Goal: Task Accomplishment & Management: Complete application form

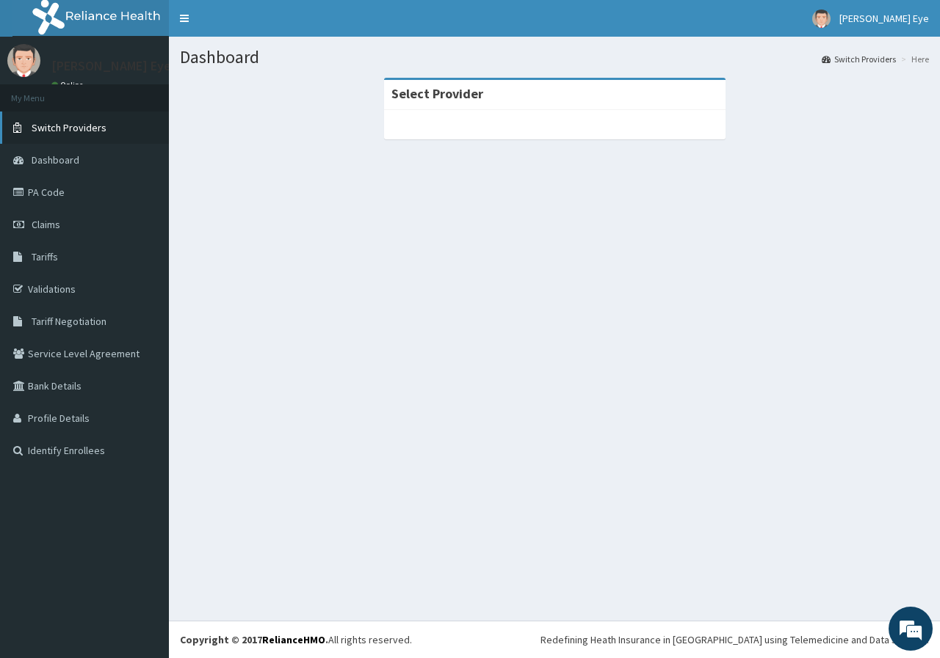
click at [57, 123] on span "Switch Providers" at bounding box center [69, 127] width 75 height 13
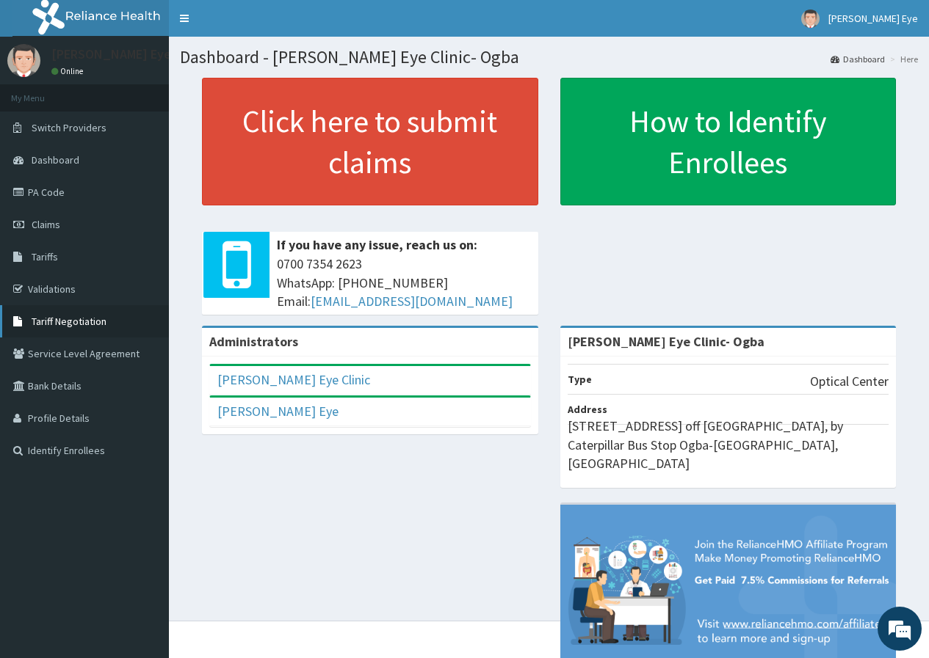
click at [95, 327] on span "Tariff Negotiation" at bounding box center [69, 321] width 75 height 13
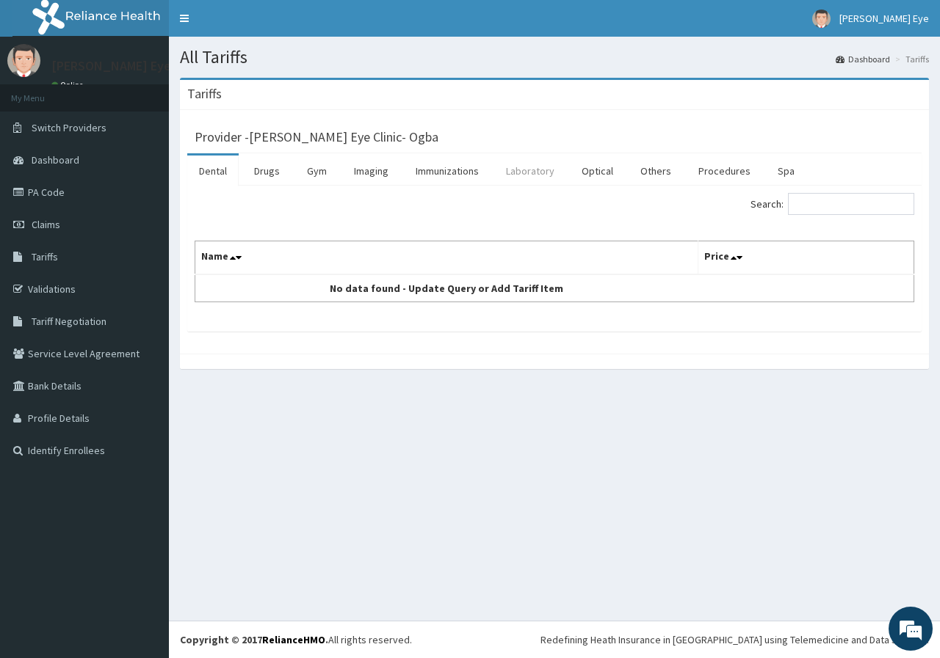
drag, startPoint x: 606, startPoint y: 175, endPoint x: 564, endPoint y: 178, distance: 41.9
click at [606, 175] on link "Optical" at bounding box center [597, 171] width 55 height 31
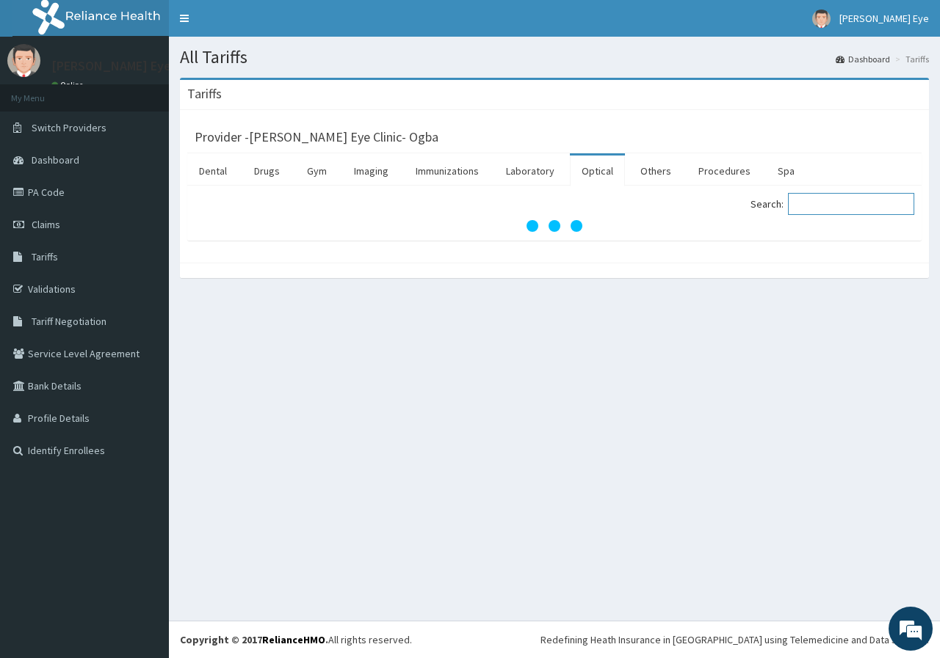
click at [857, 206] on input "Search:" at bounding box center [851, 204] width 126 height 22
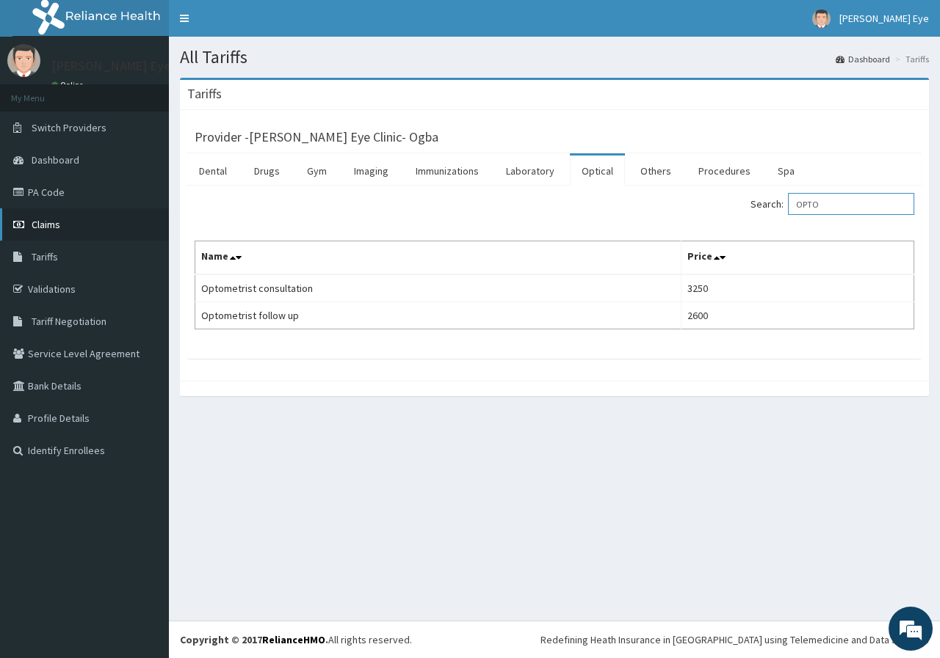
type input "OPTO"
click at [55, 190] on link "PA Code" at bounding box center [84, 192] width 169 height 32
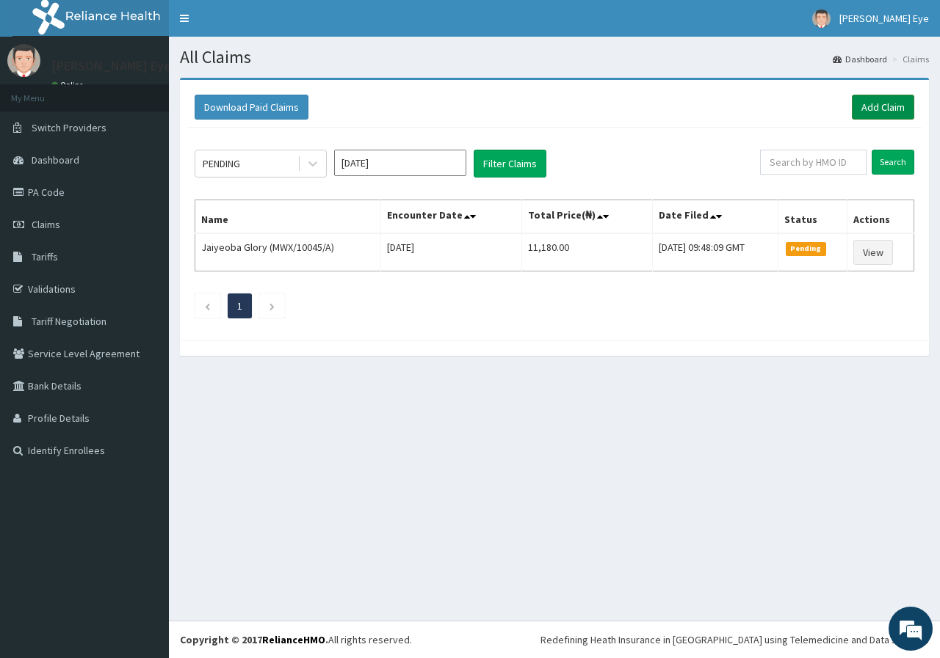
click at [868, 117] on link "Add Claim" at bounding box center [883, 107] width 62 height 25
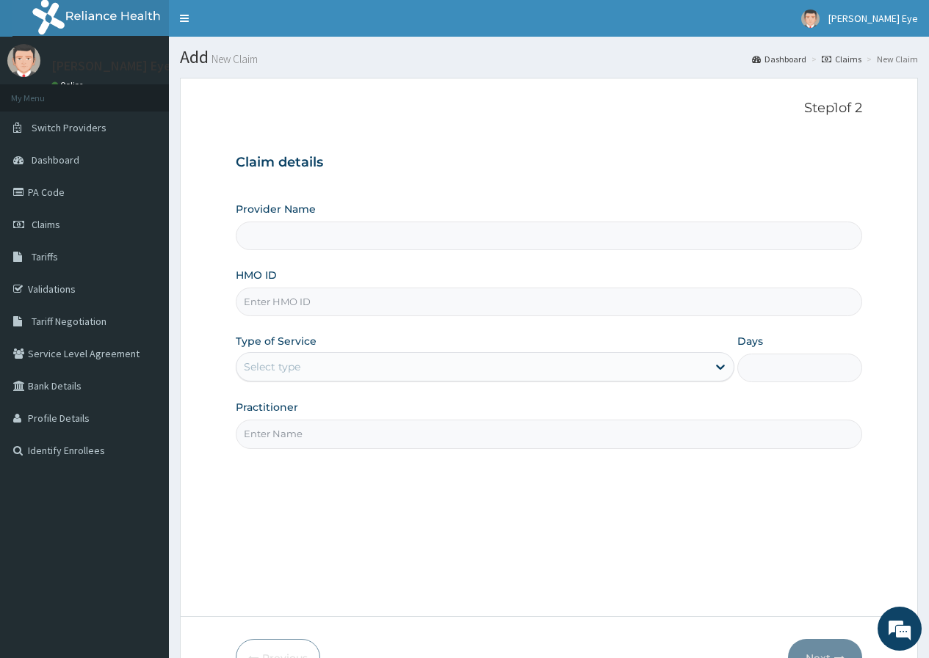
type input "[PERSON_NAME] Eye Clinic- Ogba"
click at [264, 302] on input "HMO ID" at bounding box center [549, 302] width 626 height 29
paste input "DTN/10206/A"
type input "DTN/10206/A"
click at [308, 365] on div "Select type" at bounding box center [471, 366] width 471 height 23
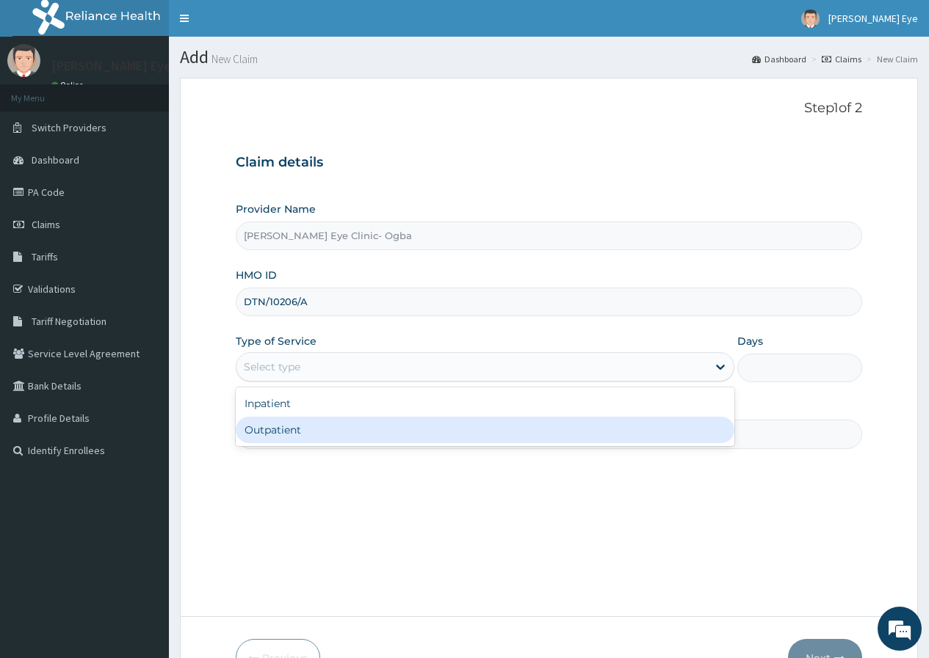
click at [359, 429] on div "Outpatient" at bounding box center [485, 430] width 498 height 26
type input "1"
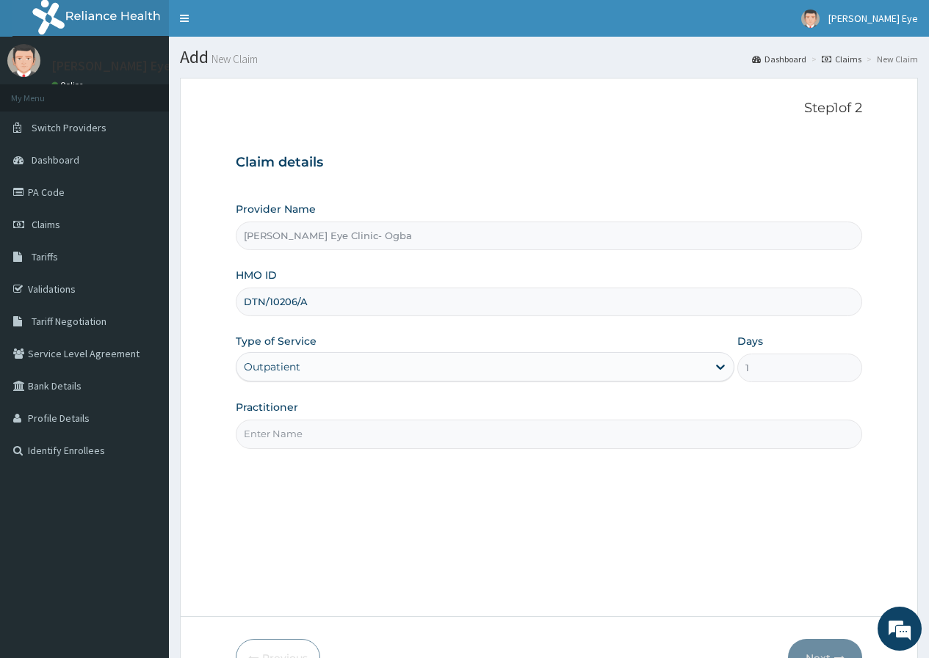
click at [239, 482] on div "Step 1 of 2 Claim details Provider Name Forst Eye Clinic- Ogba HMO ID DTN/10206…" at bounding box center [549, 348] width 626 height 494
click at [291, 438] on input "Practitioner" at bounding box center [549, 434] width 626 height 29
type input "DR GIFT"
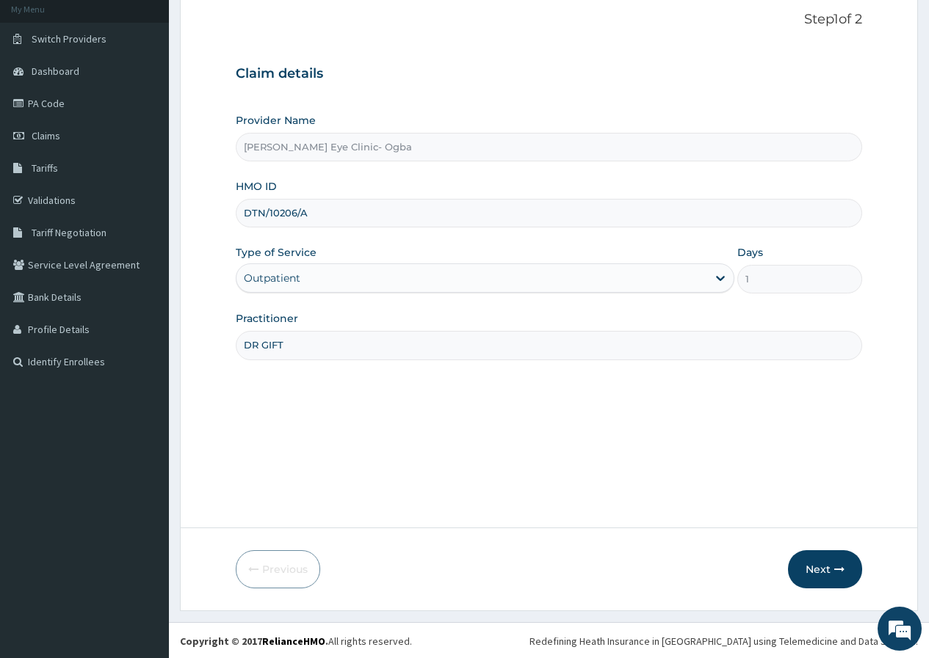
scroll to position [90, 0]
click at [824, 563] on button "Next" at bounding box center [825, 568] width 74 height 38
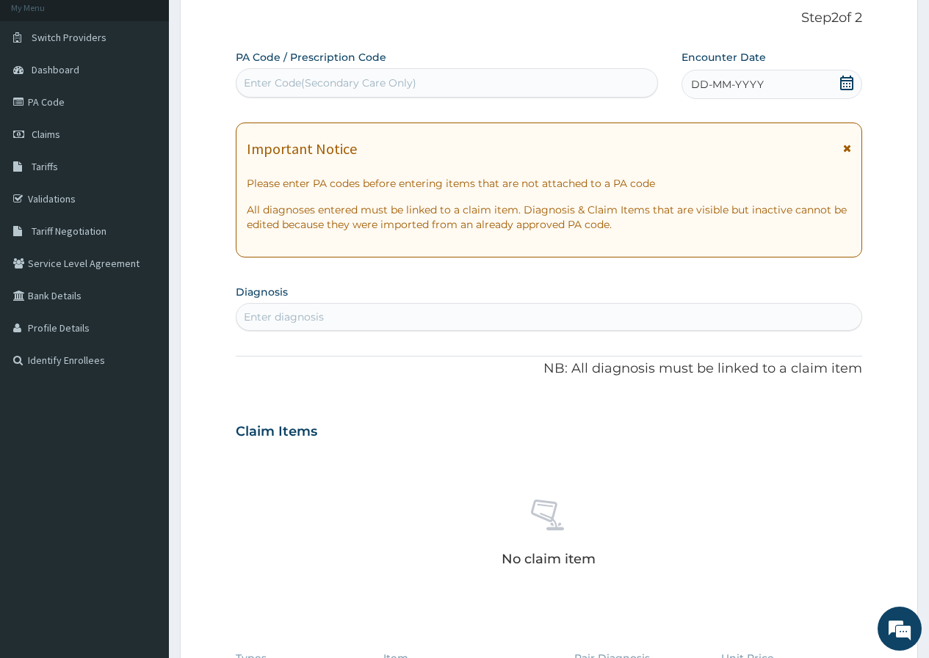
click at [322, 81] on div "Enter Code(Secondary Care Only)" at bounding box center [330, 83] width 173 height 15
paste input "PA/284D9D"
type input "PA/284D9D"
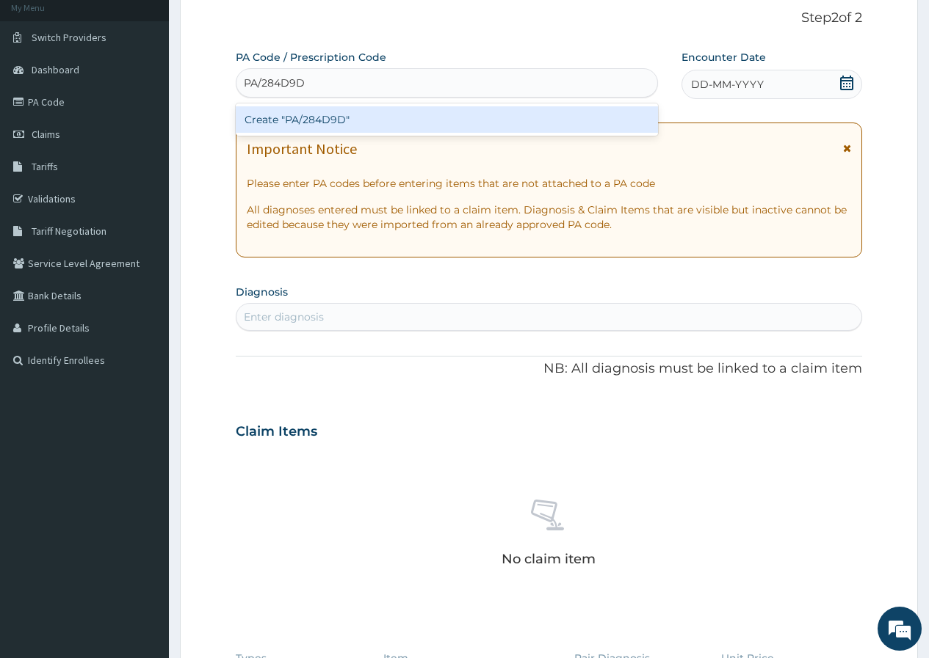
click at [345, 131] on div "Create "PA/284D9D"" at bounding box center [446, 119] width 421 height 26
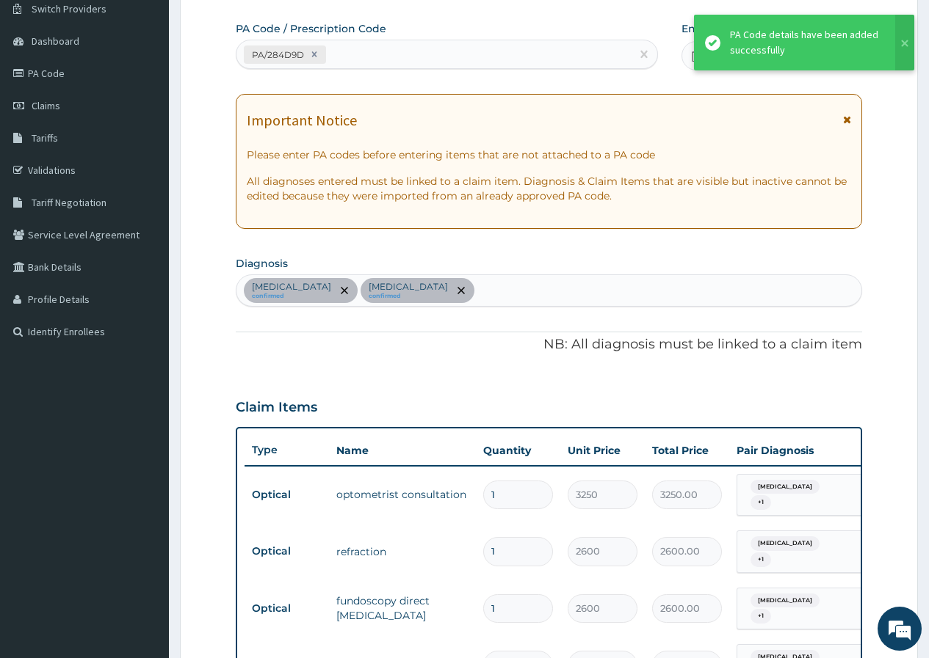
scroll to position [486, 0]
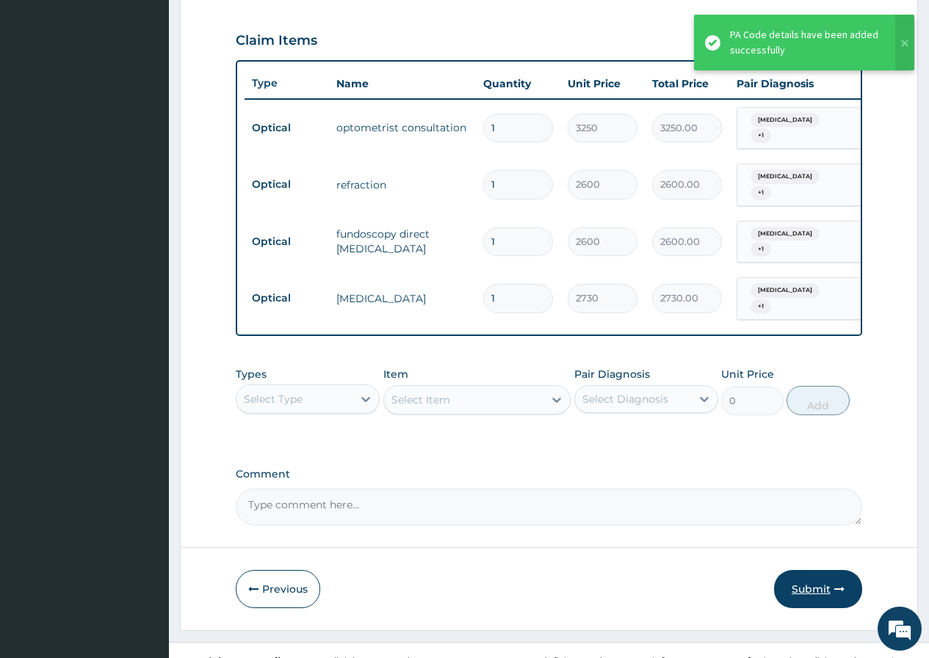
click at [813, 570] on button "Submit" at bounding box center [818, 589] width 88 height 38
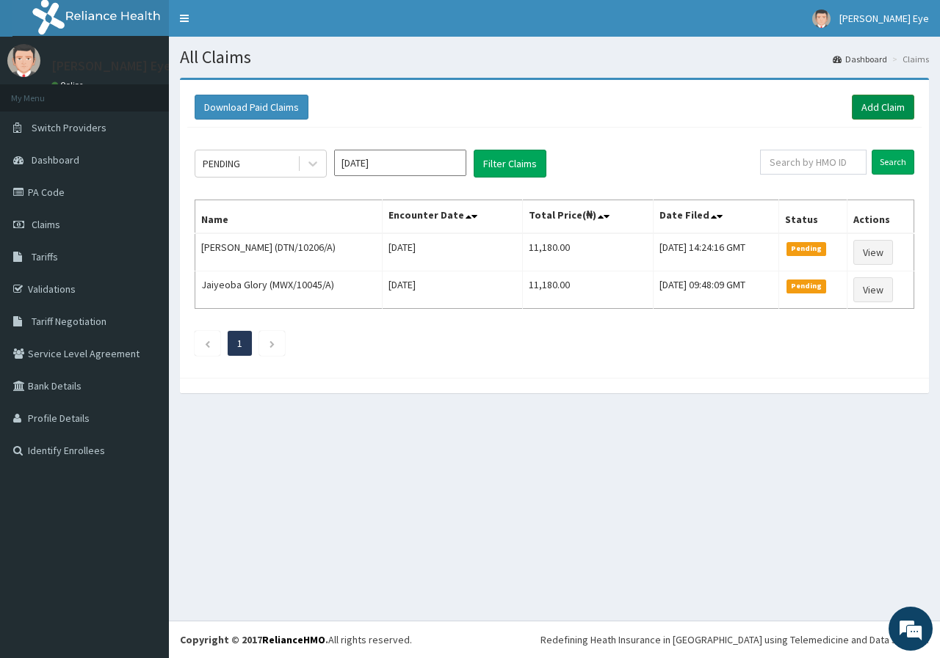
click at [871, 104] on link "Add Claim" at bounding box center [883, 107] width 62 height 25
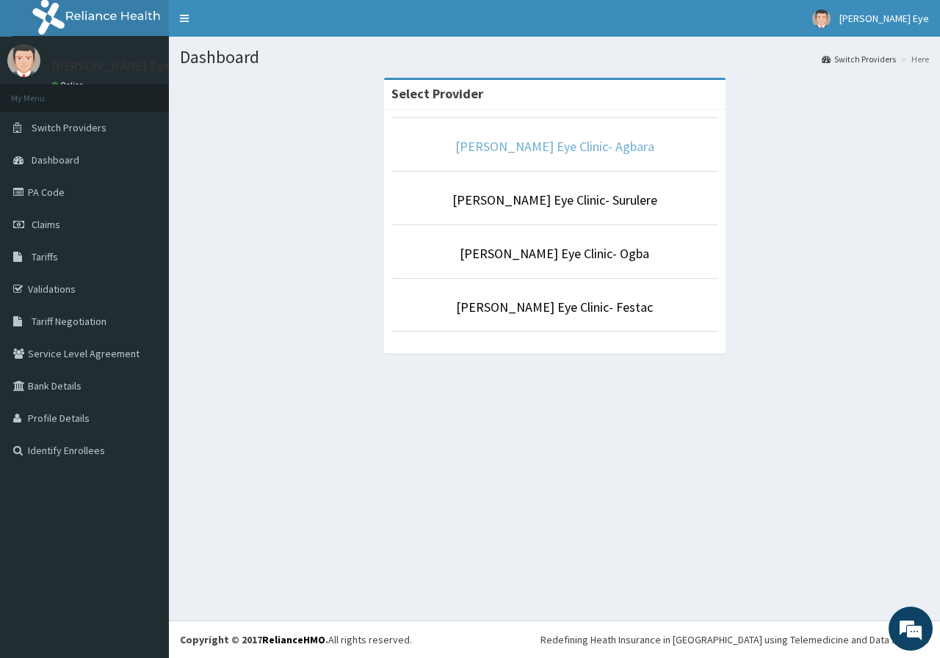
click at [591, 146] on link "[PERSON_NAME] Eye Clinic- Agbara" at bounding box center [554, 146] width 199 height 17
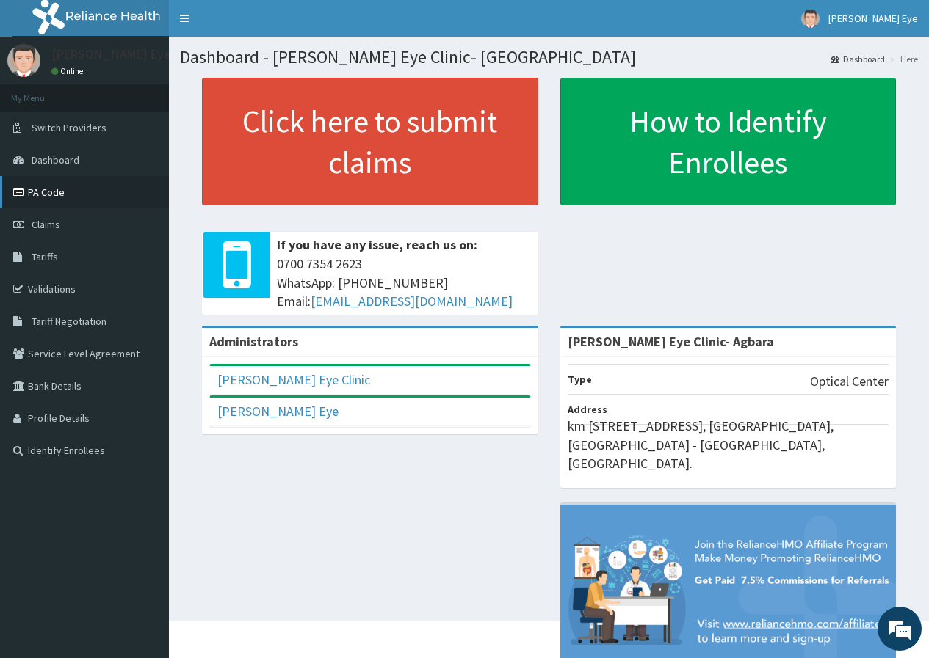
click at [87, 200] on link "PA Code" at bounding box center [84, 192] width 169 height 32
click at [35, 189] on link "PA Code" at bounding box center [84, 192] width 169 height 32
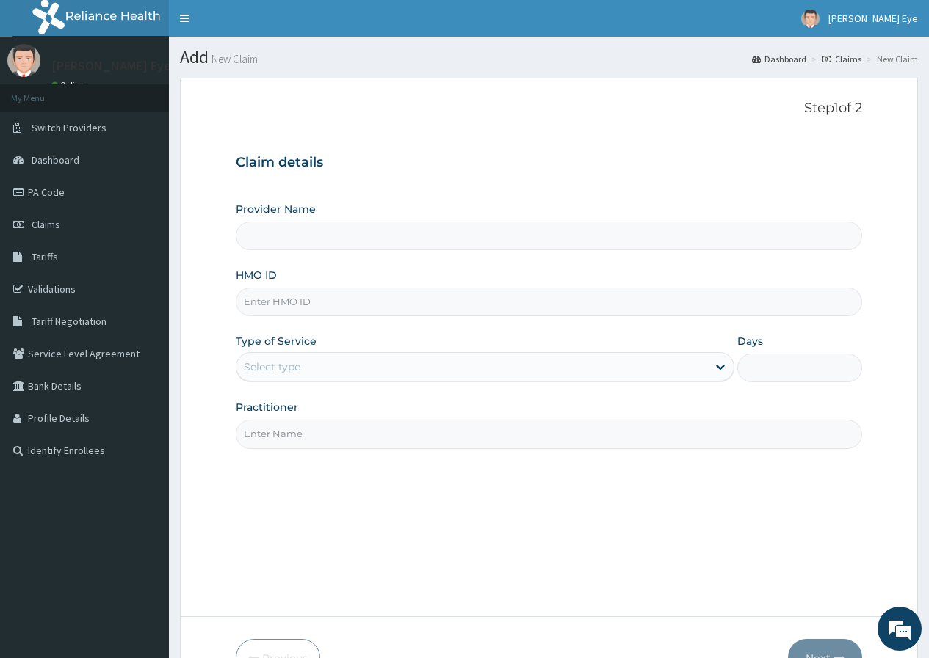
type input "[PERSON_NAME] Eye Clinic- Agbara"
click at [278, 297] on input "HMO ID" at bounding box center [549, 302] width 626 height 29
paste input "RER/10019/A"
type input "RER/10019/A"
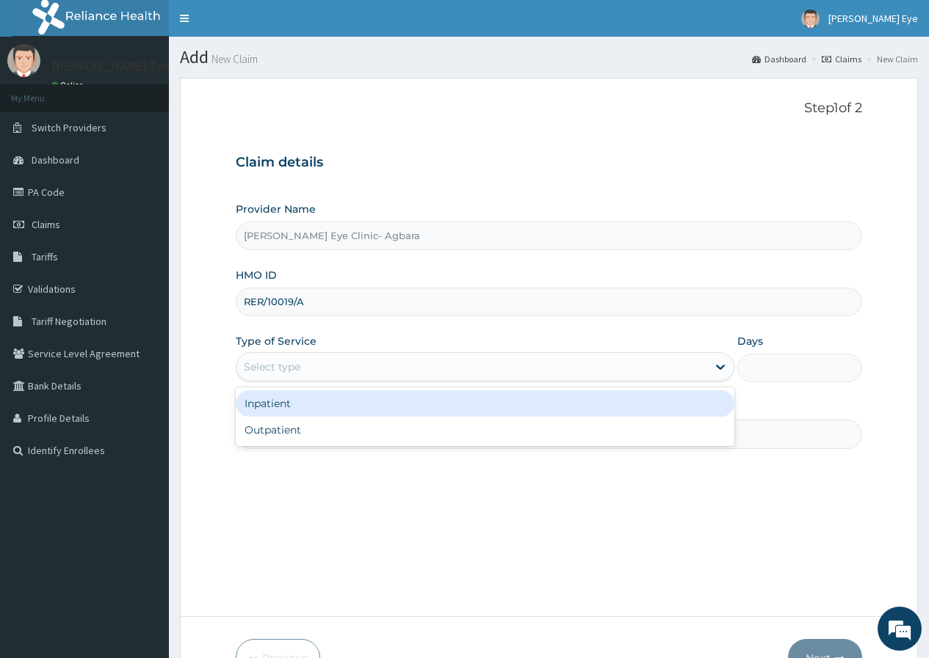
click at [309, 371] on div "Select type" at bounding box center [471, 366] width 471 height 23
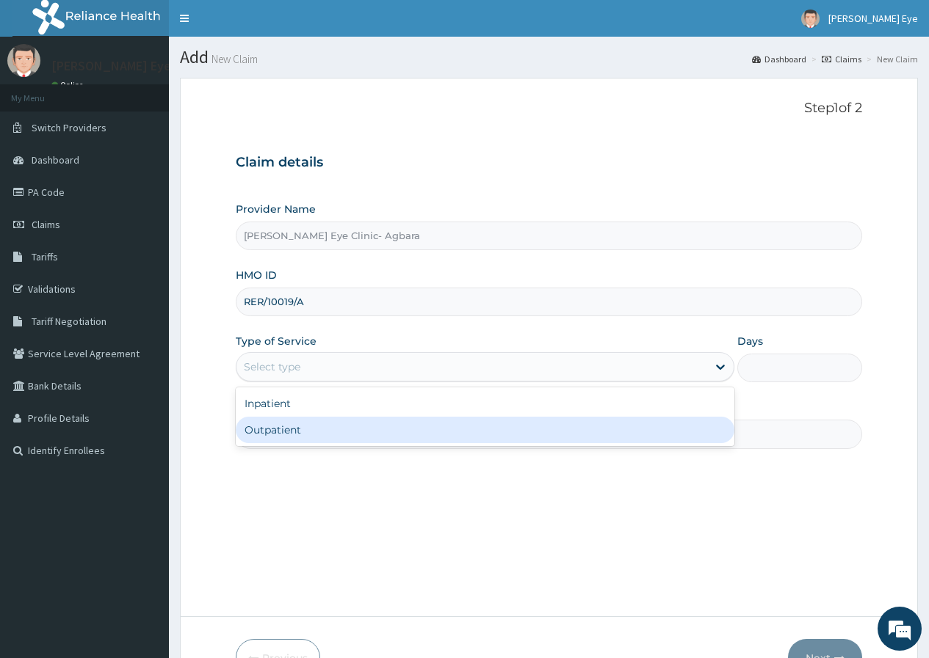
click at [313, 430] on div "Outpatient" at bounding box center [485, 430] width 498 height 26
type input "1"
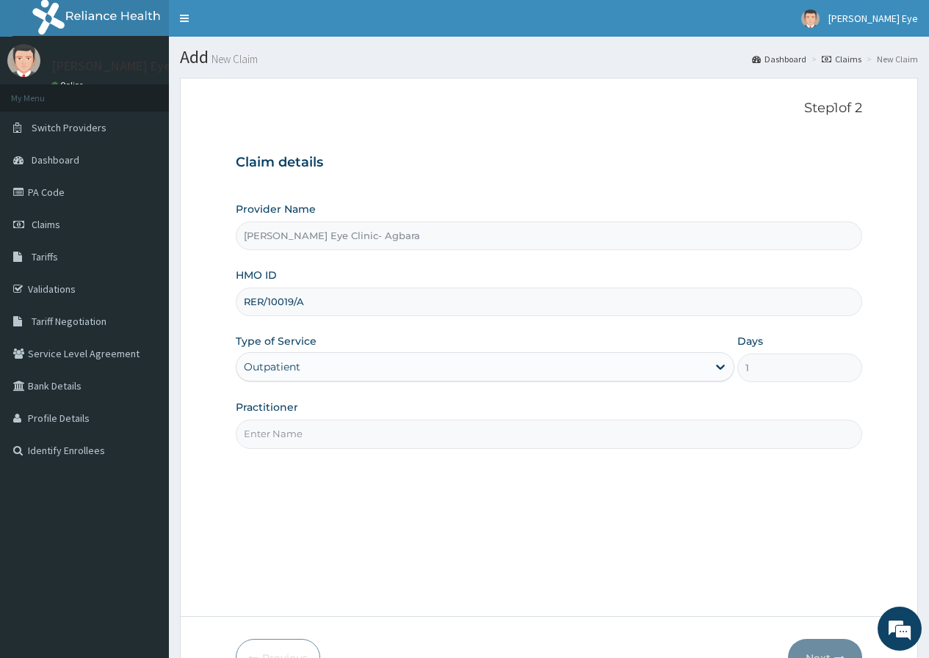
click at [313, 430] on input "Practitioner" at bounding box center [549, 434] width 626 height 29
type input "DR GIFT"
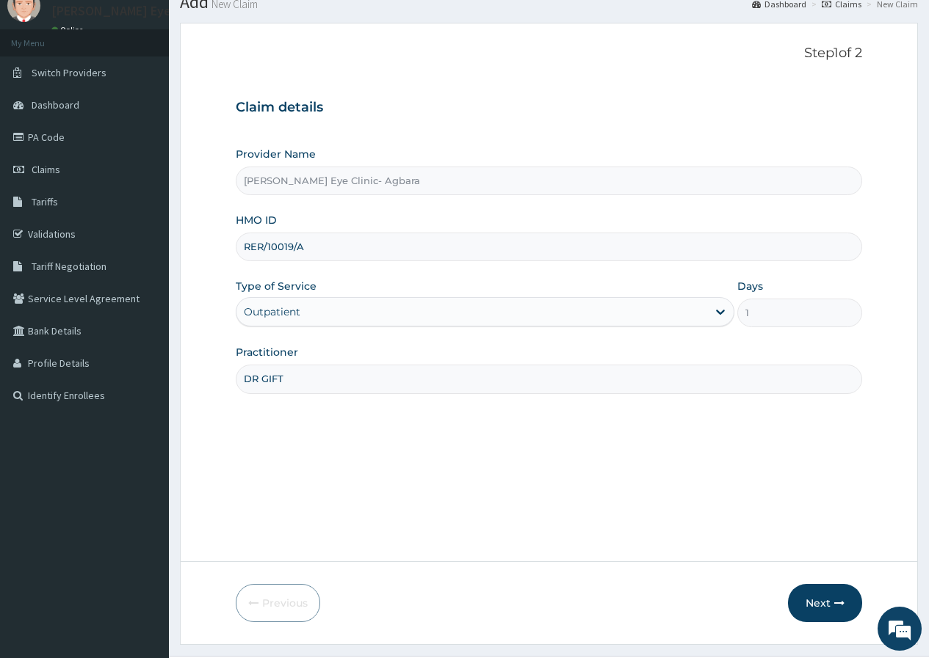
scroll to position [90, 0]
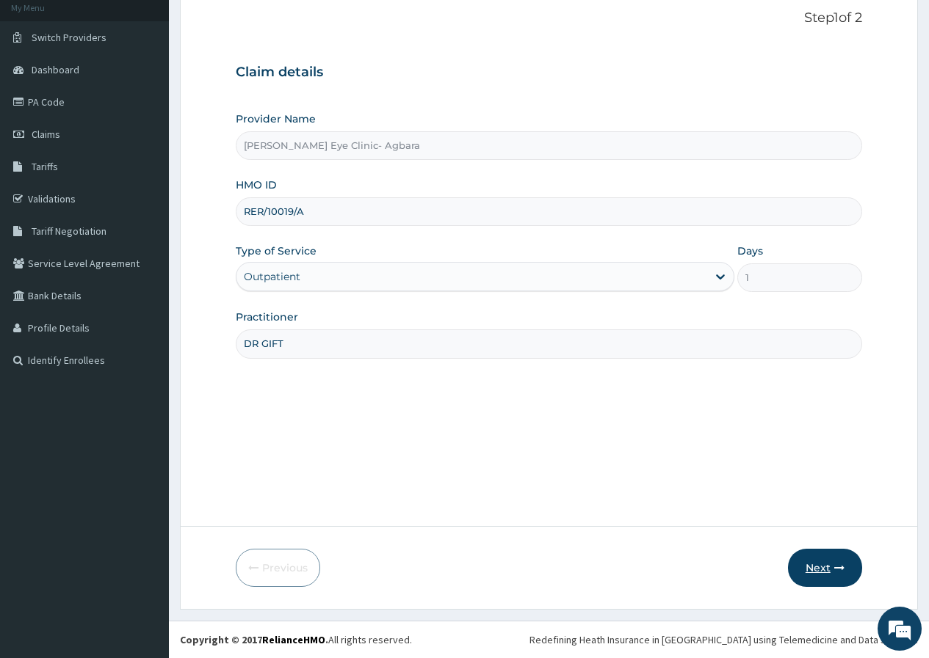
click at [822, 568] on button "Next" at bounding box center [825, 568] width 74 height 38
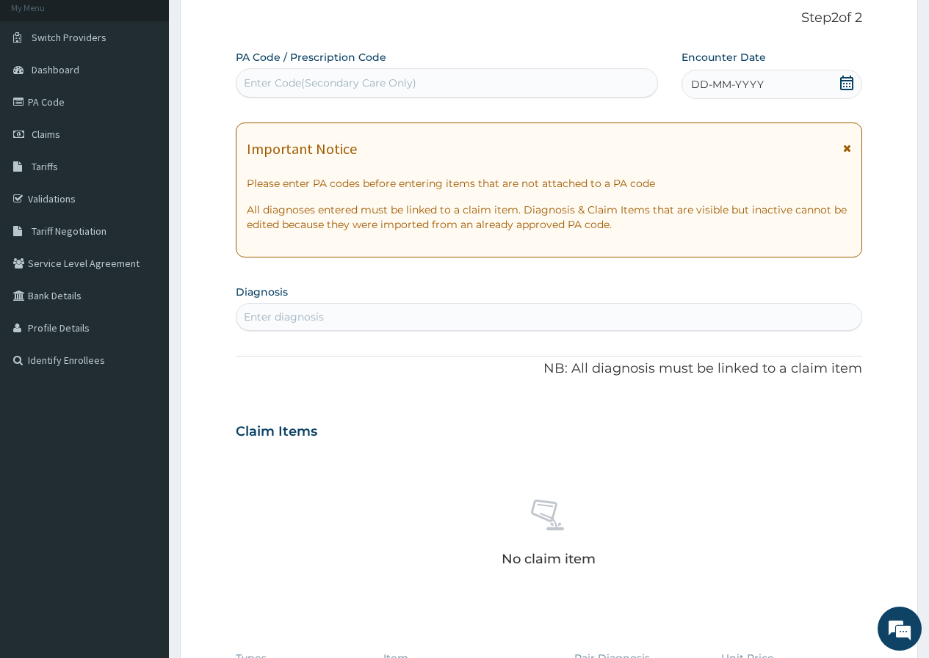
click at [300, 82] on div "Enter Code(Secondary Care Only)" at bounding box center [330, 83] width 173 height 15
paste input "PA/94E965"
type input "PA/94E965"
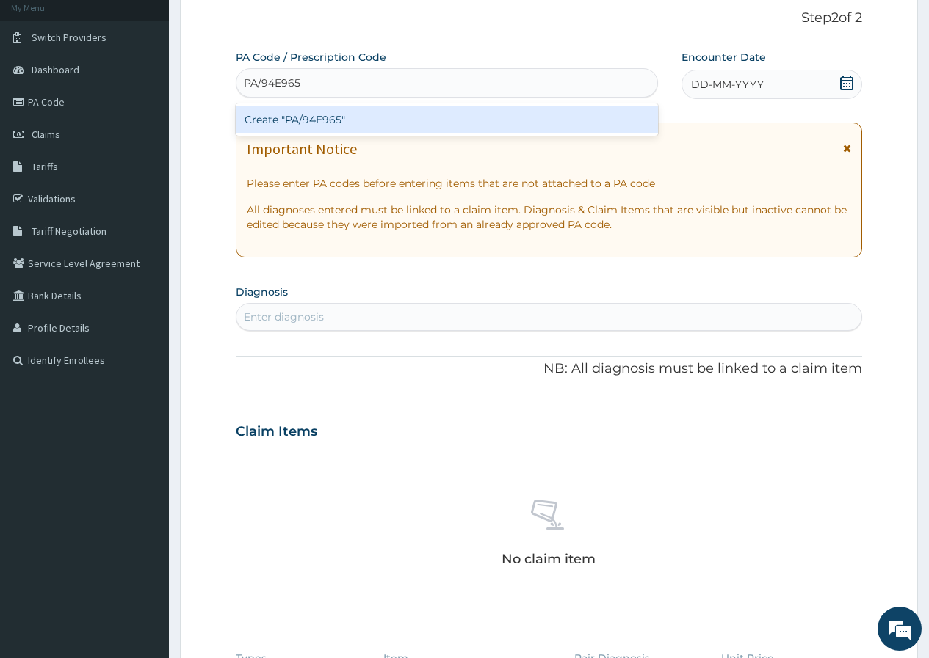
click at [311, 123] on div "Create "PA/94E965"" at bounding box center [446, 119] width 421 height 26
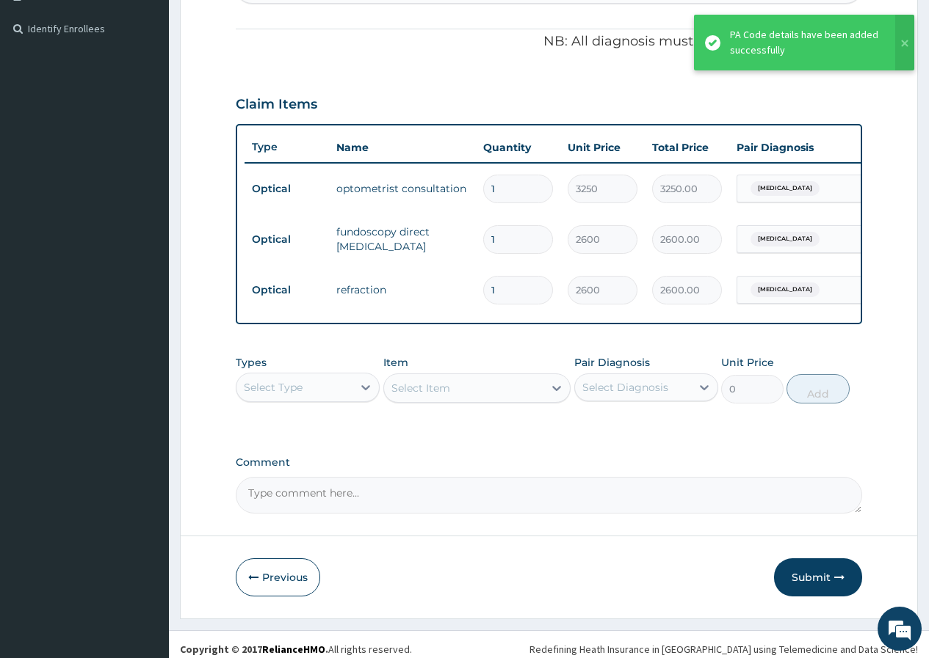
scroll to position [443, 0]
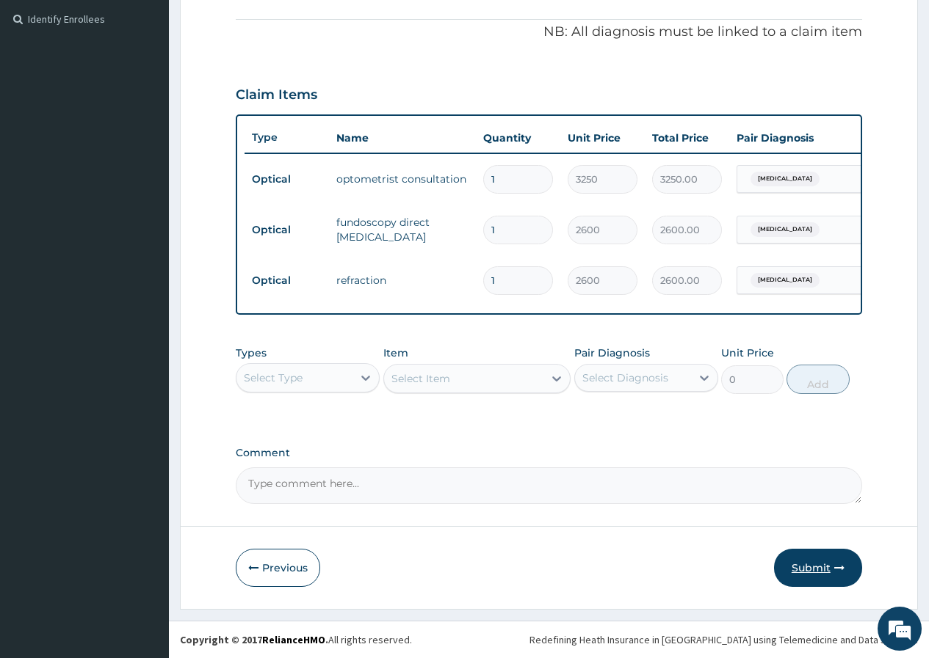
click at [823, 568] on button "Submit" at bounding box center [818, 568] width 88 height 38
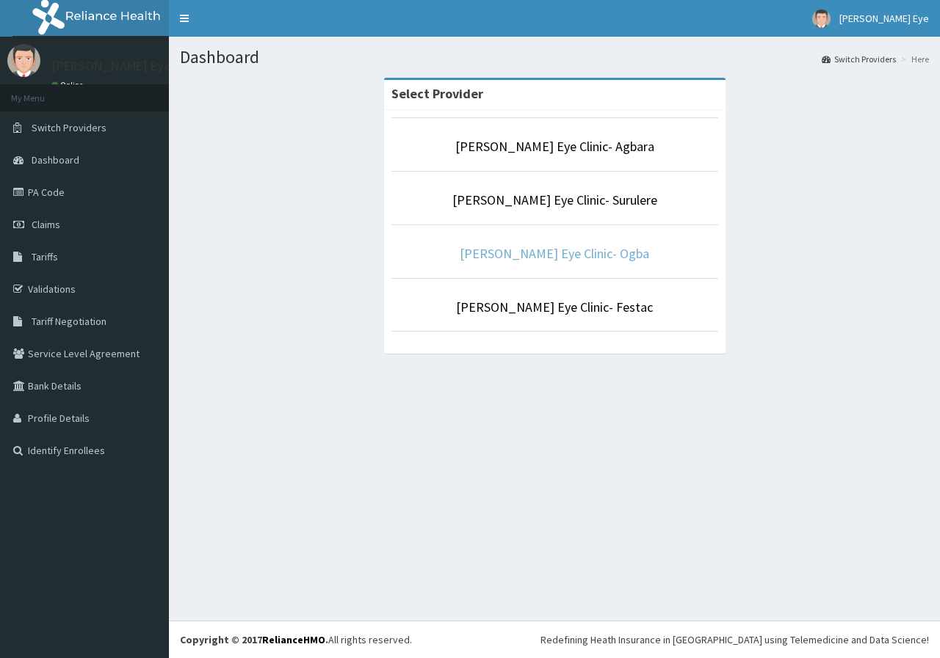
click at [564, 253] on link "[PERSON_NAME] Eye Clinic- Ogba" at bounding box center [554, 253] width 189 height 17
